Goal: Transaction & Acquisition: Purchase product/service

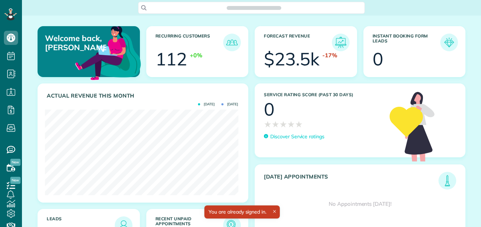
scroll to position [86, 193]
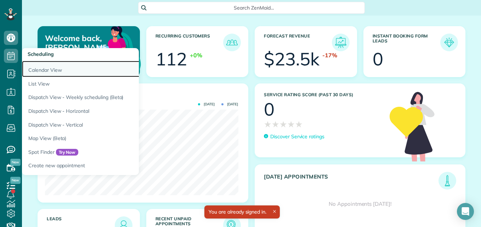
click at [40, 70] on link "Calendar View" at bounding box center [110, 69] width 177 height 16
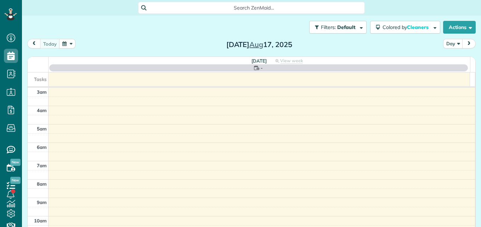
scroll to position [74, 0]
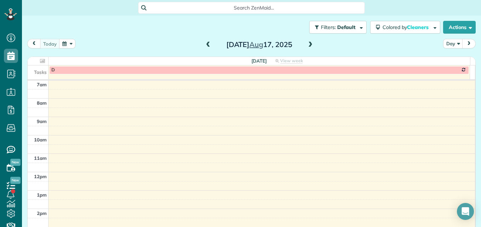
click at [205, 44] on span at bounding box center [208, 45] width 8 height 6
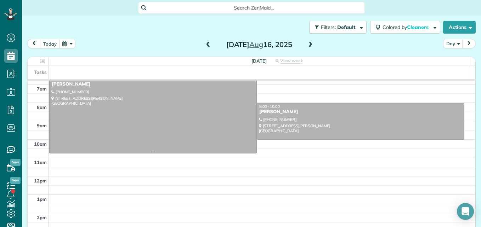
scroll to position [56, 0]
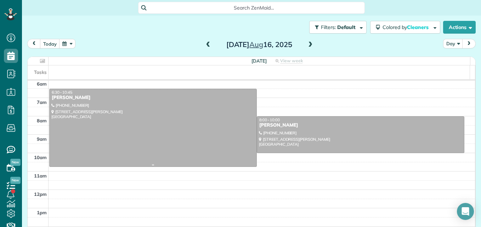
click at [66, 116] on div at bounding box center [153, 128] width 207 height 78
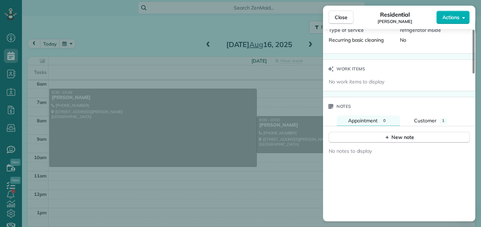
scroll to position [461, 0]
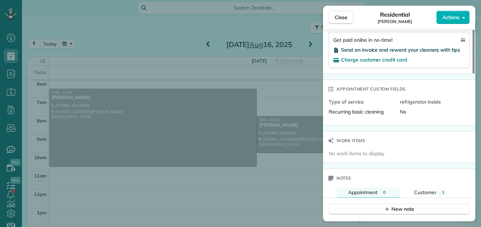
click at [438, 49] on span "Send an invoice and reward your cleaners with tips" at bounding box center [400, 50] width 119 height 6
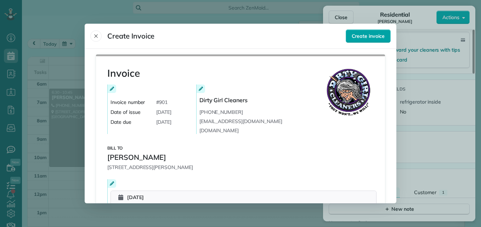
click at [368, 36] on span "Create invoice" at bounding box center [368, 36] width 33 height 7
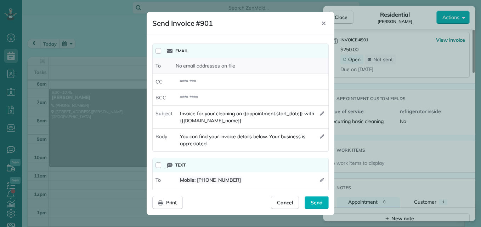
click at [201, 67] on span "No email addresses on file" at bounding box center [205, 65] width 59 height 7
click at [206, 79] on div at bounding box center [252, 81] width 153 height 13
type div "*"
type div "**********"
click at [322, 197] on div "Send" at bounding box center [317, 202] width 24 height 13
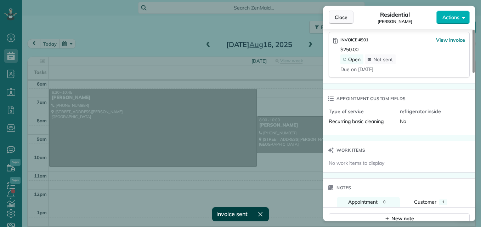
click at [347, 20] on span "Close" at bounding box center [341, 17] width 13 height 7
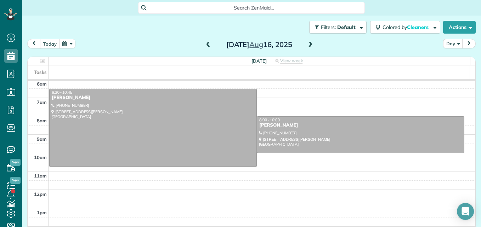
click at [71, 45] on button "button" at bounding box center [67, 44] width 16 height 10
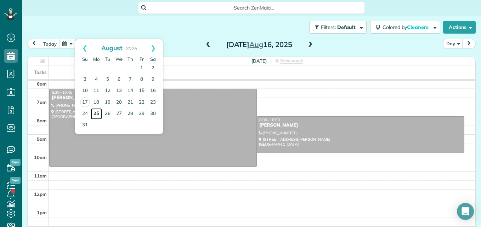
click at [94, 116] on link "25" at bounding box center [96, 113] width 11 height 11
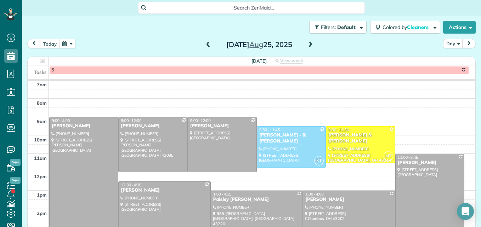
click at [72, 46] on button "button" at bounding box center [67, 44] width 16 height 10
